Goal: Go to known website: Go to known website

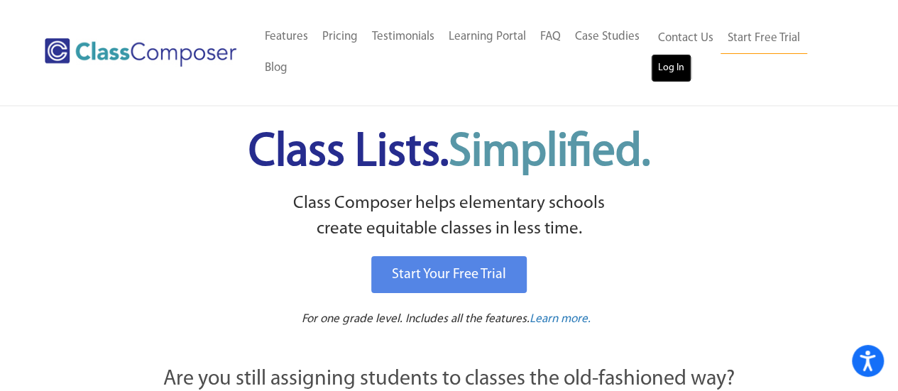
click at [669, 66] on link "Log In" at bounding box center [671, 68] width 40 height 28
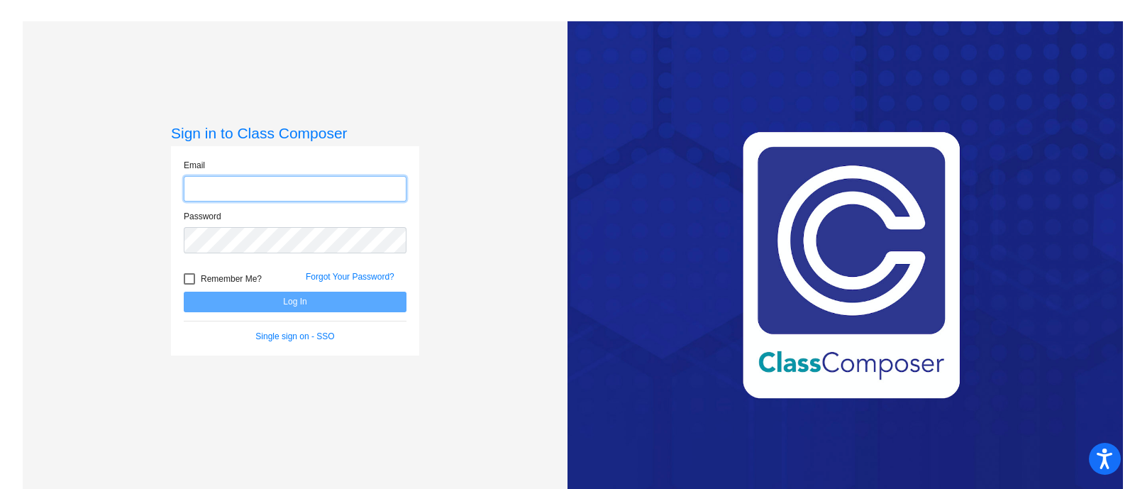
type input "cao@jsusd.org"
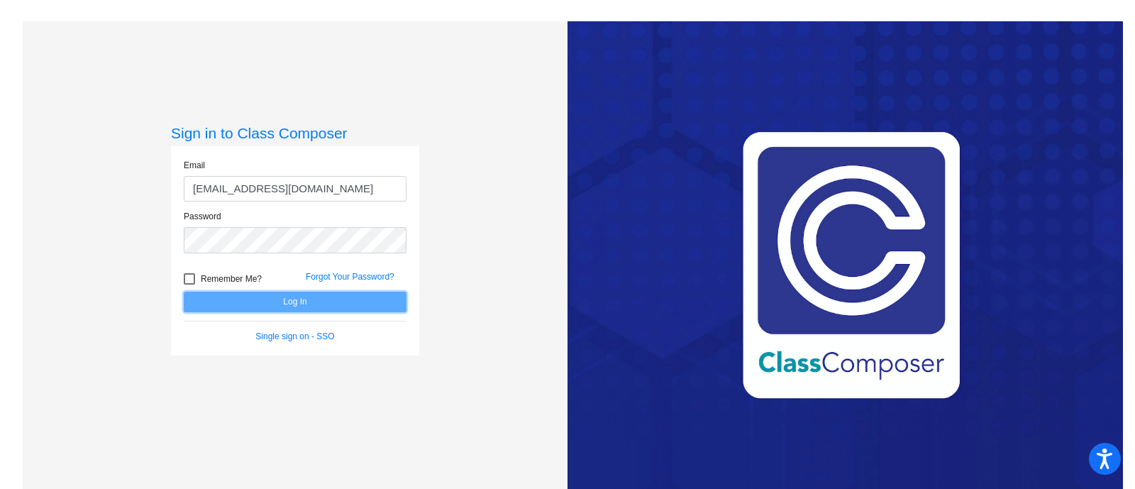
click at [288, 303] on button "Log In" at bounding box center [295, 302] width 223 height 21
